Goal: Navigation & Orientation: Find specific page/section

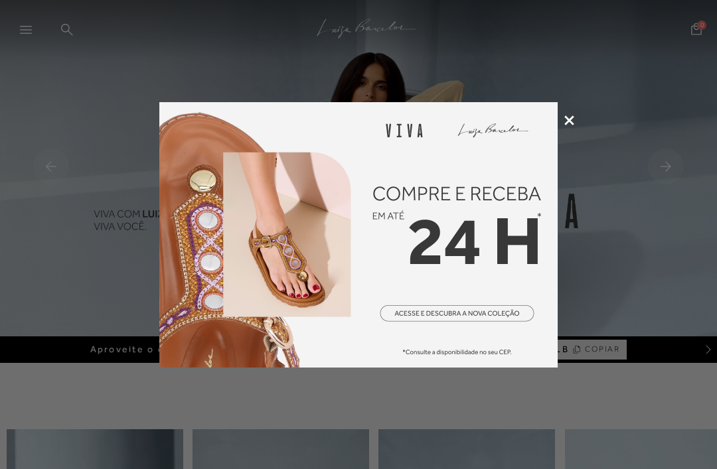
click at [565, 125] on icon at bounding box center [569, 120] width 10 height 10
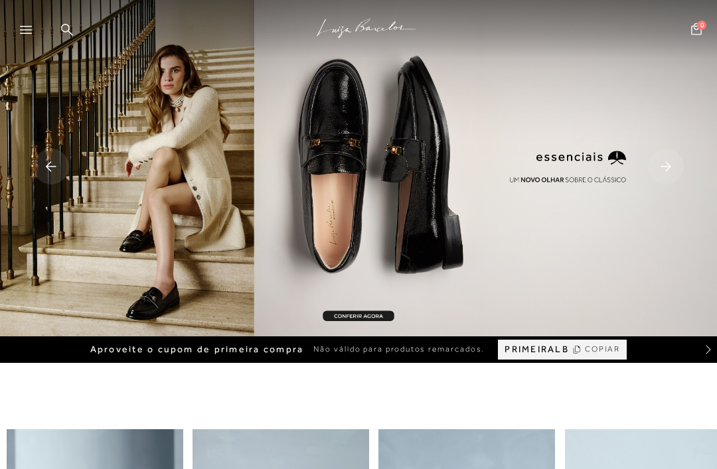
click at [25, 24] on div at bounding box center [32, 34] width 24 height 20
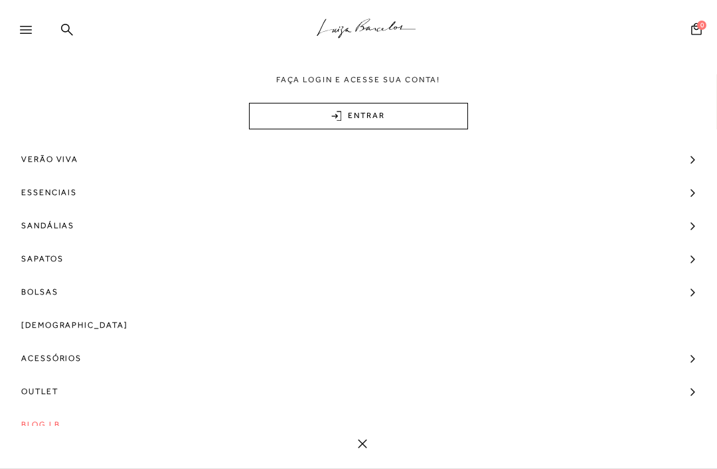
click at [68, 155] on span "Verão Viva" at bounding box center [49, 159] width 57 height 33
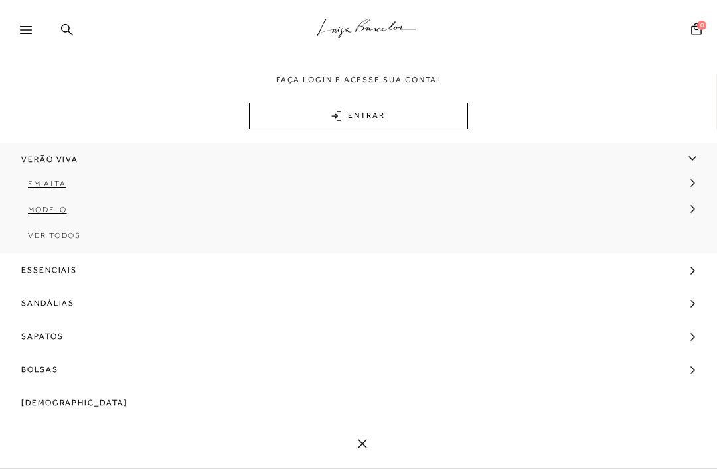
click at [48, 183] on span "Em alta" at bounding box center [47, 183] width 38 height 9
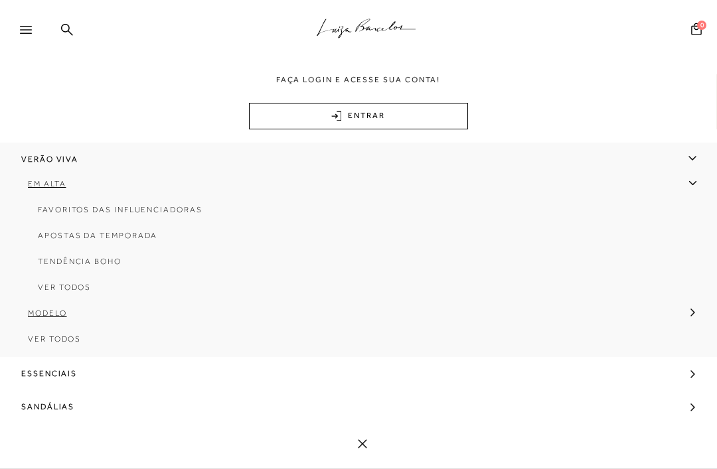
click at [115, 269] on link "Tendência Boho" at bounding box center [354, 267] width 688 height 26
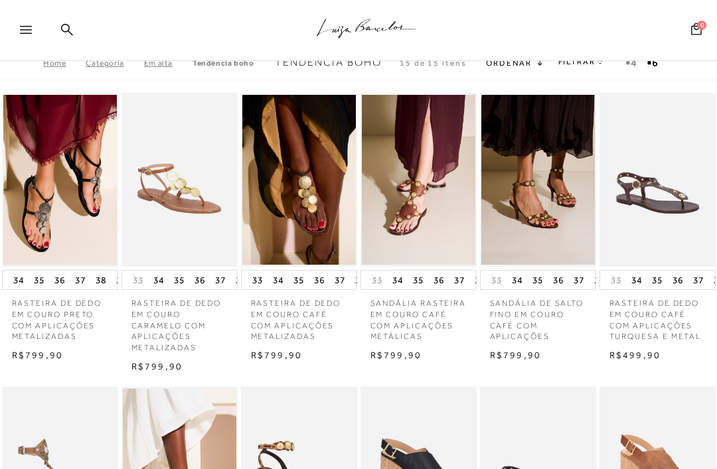
click at [36, 38] on div at bounding box center [32, 34] width 24 height 20
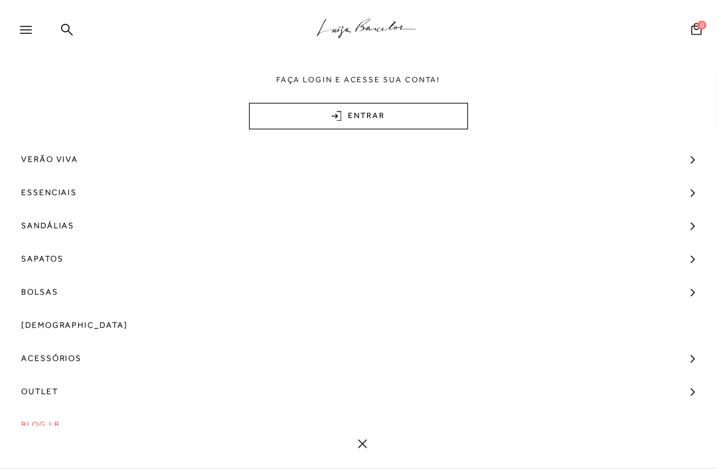
click at [27, 33] on icon at bounding box center [26, 30] width 12 height 8
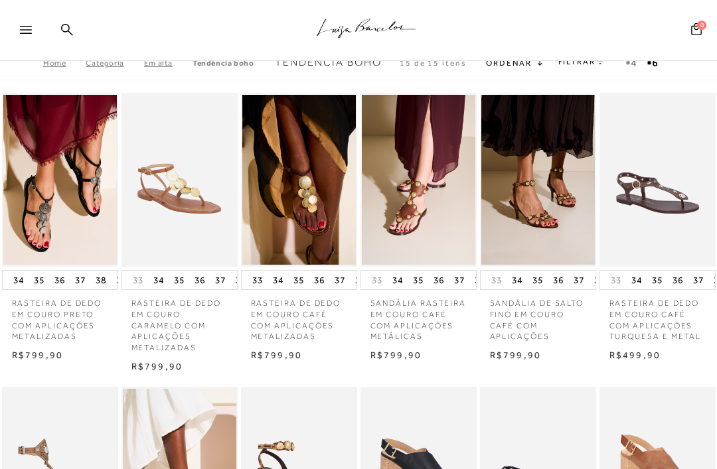
click at [33, 31] on div at bounding box center [32, 34] width 24 height 20
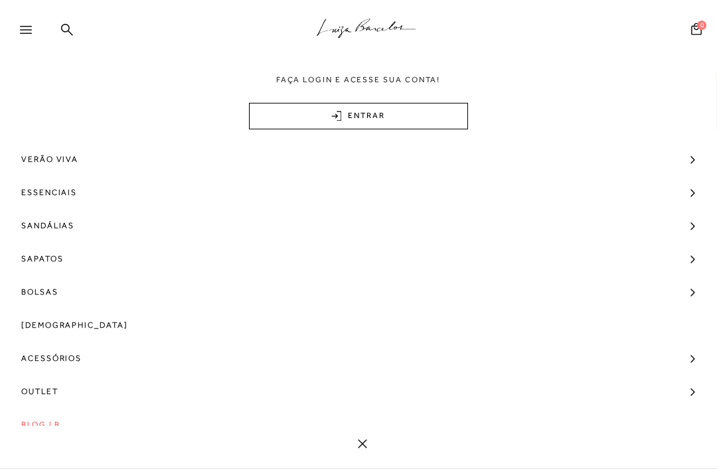
click at [55, 296] on span "Bolsas" at bounding box center [39, 291] width 37 height 33
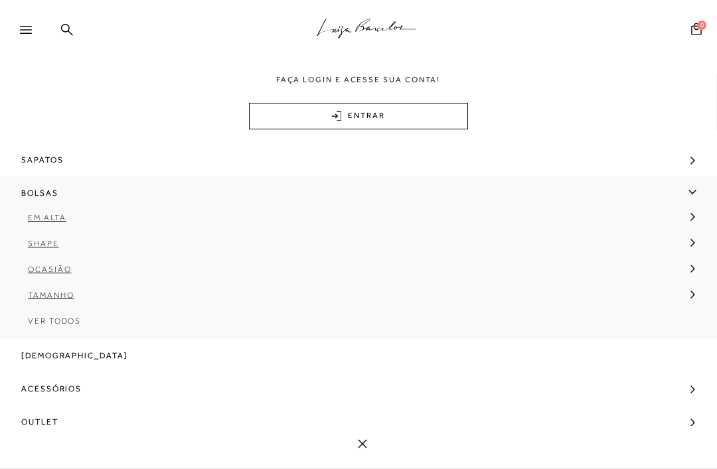
scroll to position [100, 0]
click at [45, 210] on link "Em Alta" at bounding box center [354, 221] width 708 height 26
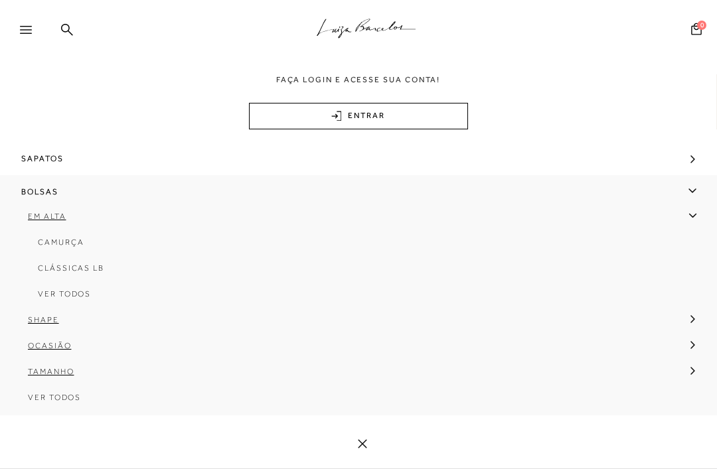
click at [47, 218] on span "Em Alta" at bounding box center [47, 216] width 38 height 9
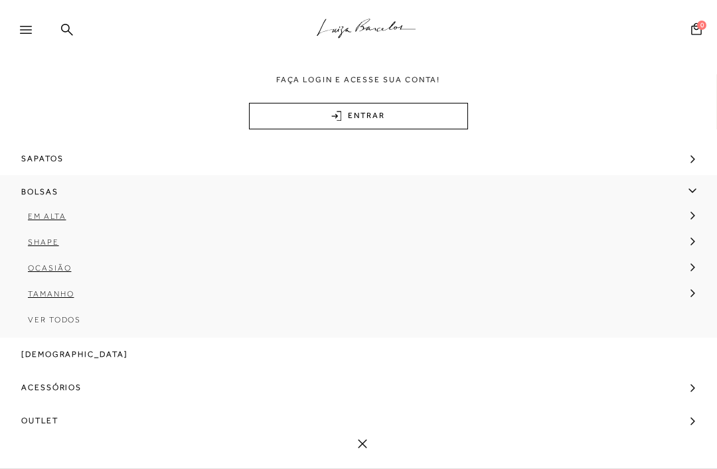
click at [56, 216] on span "Em Alta" at bounding box center [47, 216] width 38 height 9
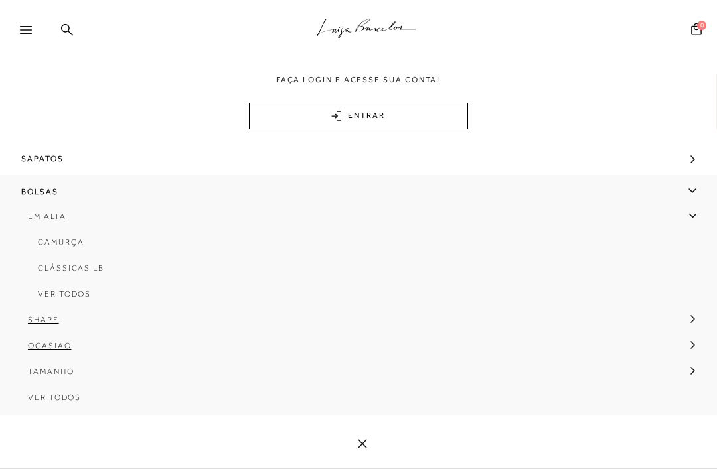
click at [90, 273] on span "Clássicas LB" at bounding box center [71, 267] width 66 height 9
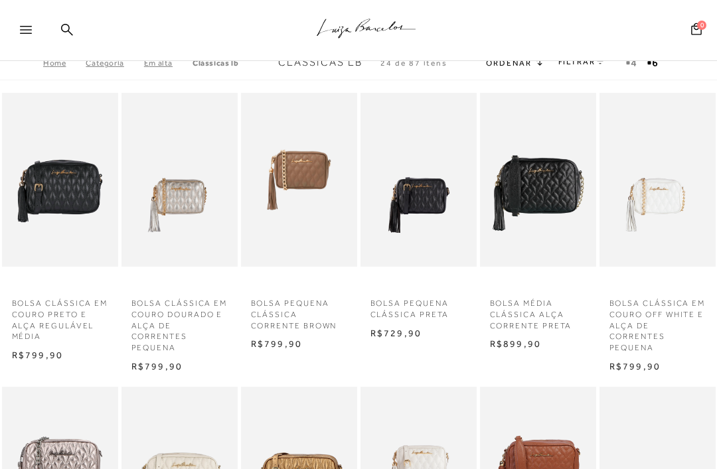
click at [29, 35] on div at bounding box center [32, 34] width 24 height 20
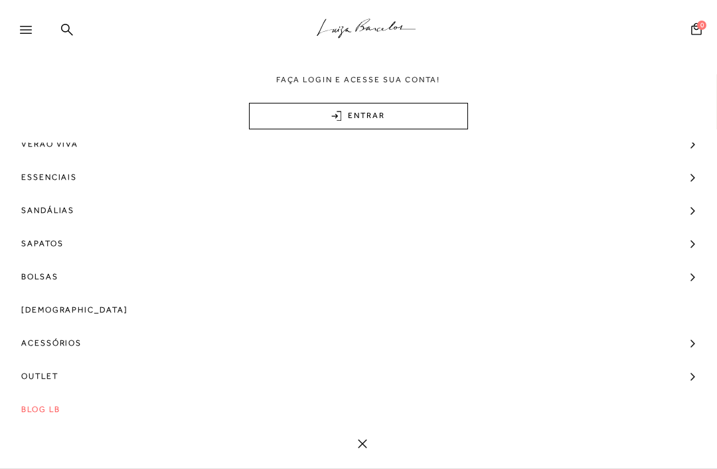
scroll to position [15, 0]
click at [44, 370] on span "Outlet" at bounding box center [39, 376] width 37 height 33
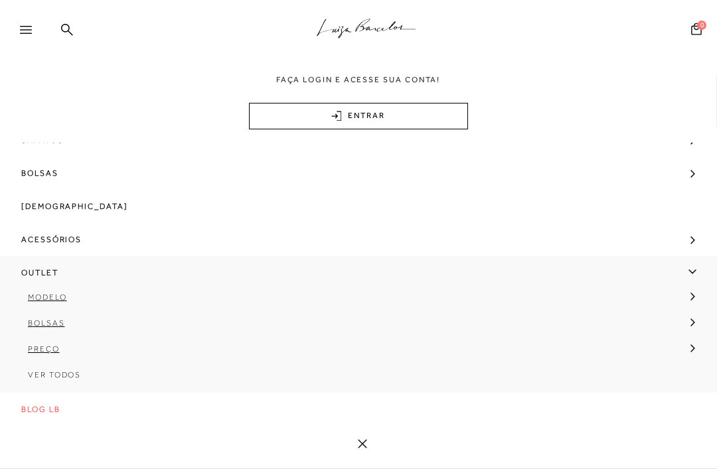
scroll to position [121, 0]
click at [54, 323] on span "Bolsas" at bounding box center [46, 323] width 37 height 9
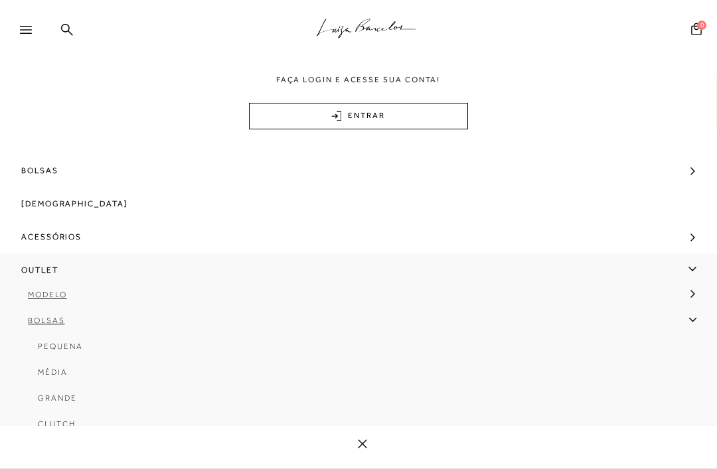
click at [68, 400] on span "Grande" at bounding box center [57, 398] width 39 height 9
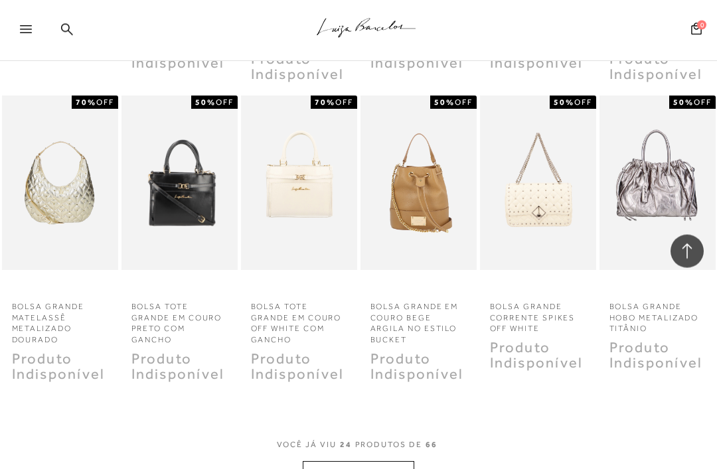
scroll to position [905, 0]
click at [399, 465] on button "MOSTRAR MAIS" at bounding box center [358, 474] width 111 height 26
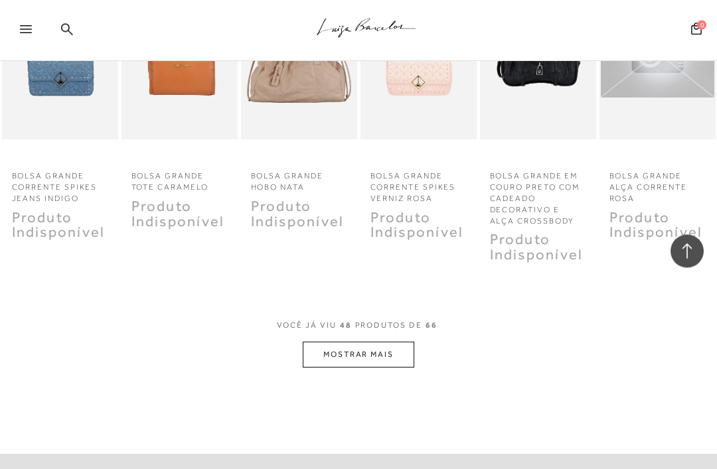
scroll to position [2290, 0]
click at [394, 342] on button "MOSTRAR MAIS" at bounding box center [358, 355] width 111 height 26
